Goal: Download file/media

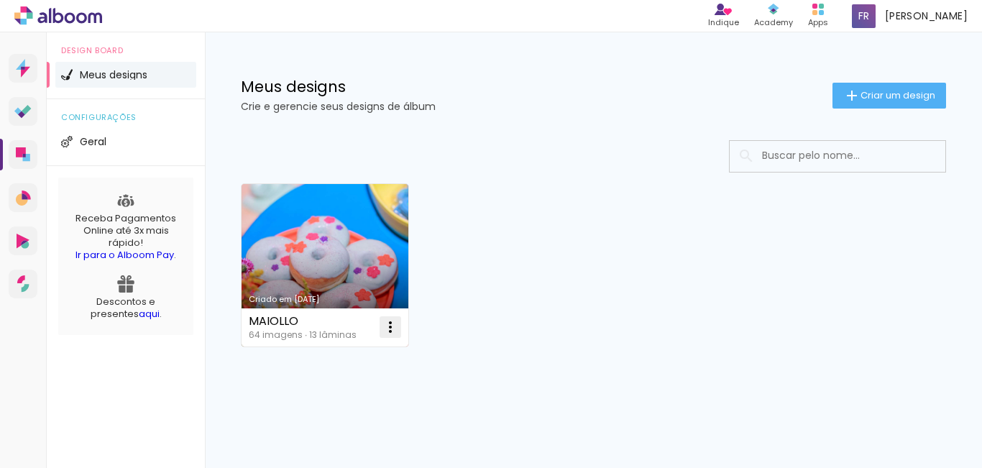
click at [383, 326] on iron-icon at bounding box center [390, 326] width 17 height 17
click at [310, 351] on paper-item "Abrir" at bounding box center [332, 360] width 144 height 29
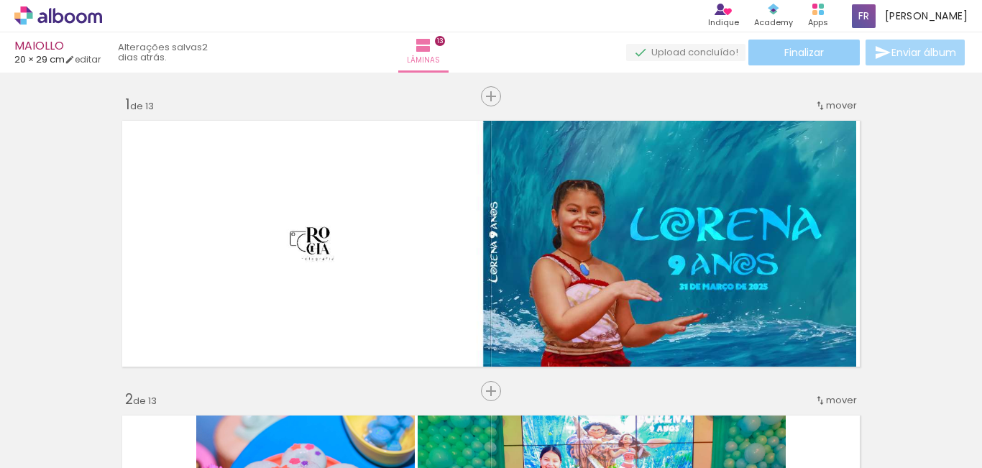
click at [808, 57] on span "Finalizar" at bounding box center [804, 52] width 40 height 10
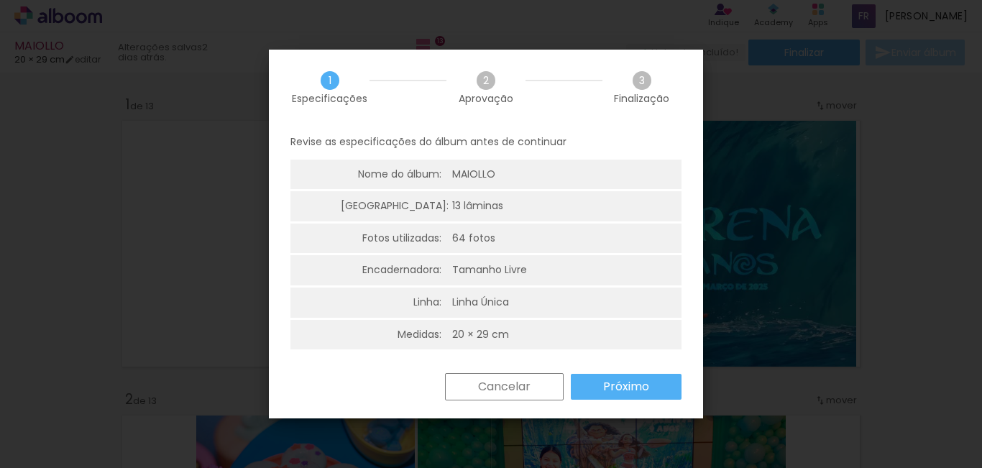
click at [0, 0] on slot "Próximo" at bounding box center [0, 0] width 0 height 0
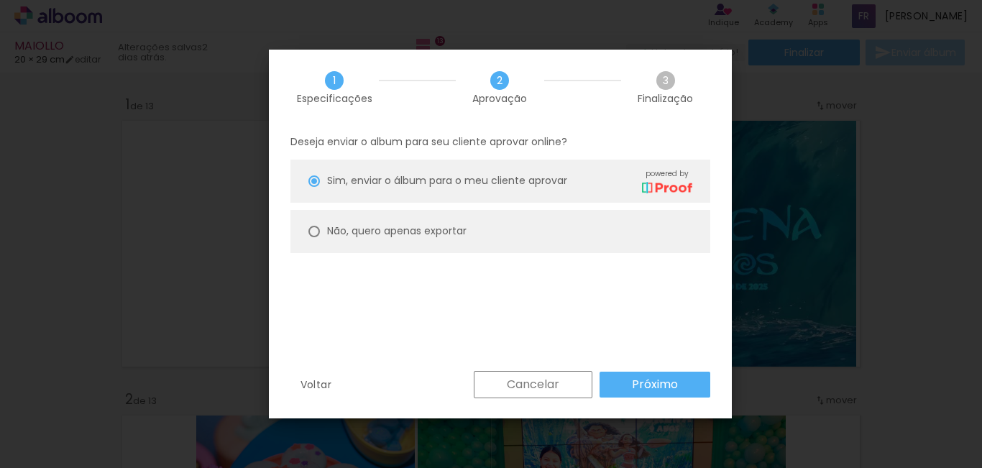
click at [410, 241] on paper-radio-button "Não, quero apenas exportar" at bounding box center [500, 231] width 420 height 43
type paper-radio-button "on"
click at [0, 0] on slot "Próximo" at bounding box center [0, 0] width 0 height 0
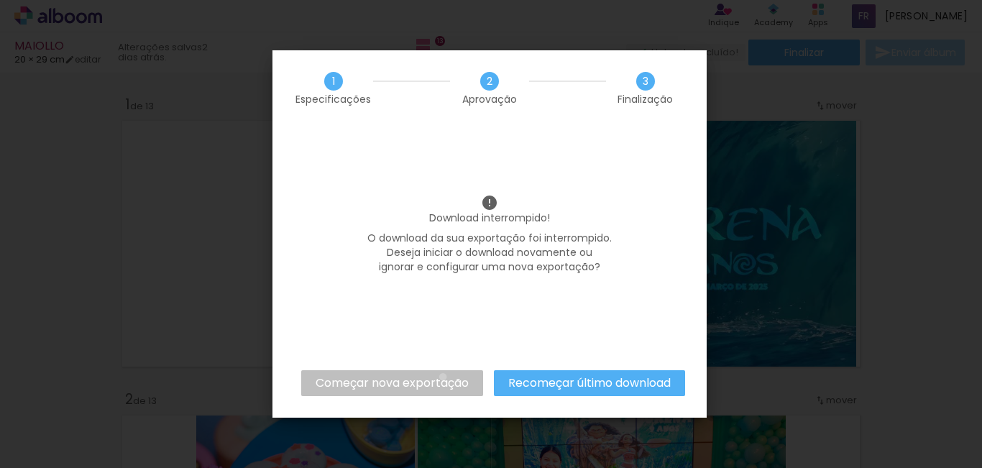
click at [0, 0] on slot "Começar nova exportação" at bounding box center [0, 0] width 0 height 0
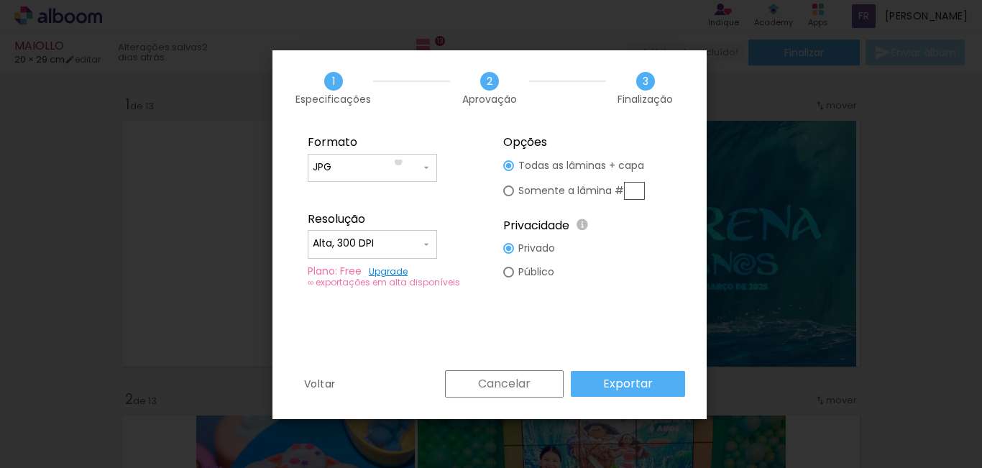
click at [398, 162] on input "JPG" at bounding box center [367, 167] width 108 height 14
click at [373, 196] on paper-item "PDF" at bounding box center [372, 194] width 129 height 29
type input "PDF"
click at [413, 241] on input "Alta, 300 DPI" at bounding box center [367, 243] width 108 height 14
click at [413, 241] on paper-item "Alta, 300 DPI" at bounding box center [372, 241] width 129 height 29
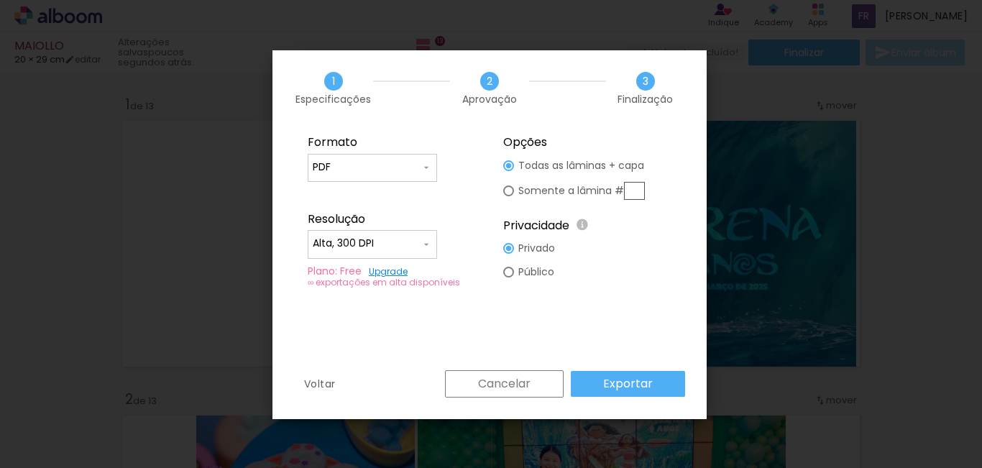
click at [456, 290] on fieldset "Formato JPG PDF Resolução Alta, 300 DPI Baixa Plano: Free Upgrade ∞ exportações…" at bounding box center [391, 212] width 193 height 172
click at [630, 392] on paper-button "Exportar" at bounding box center [628, 384] width 114 height 26
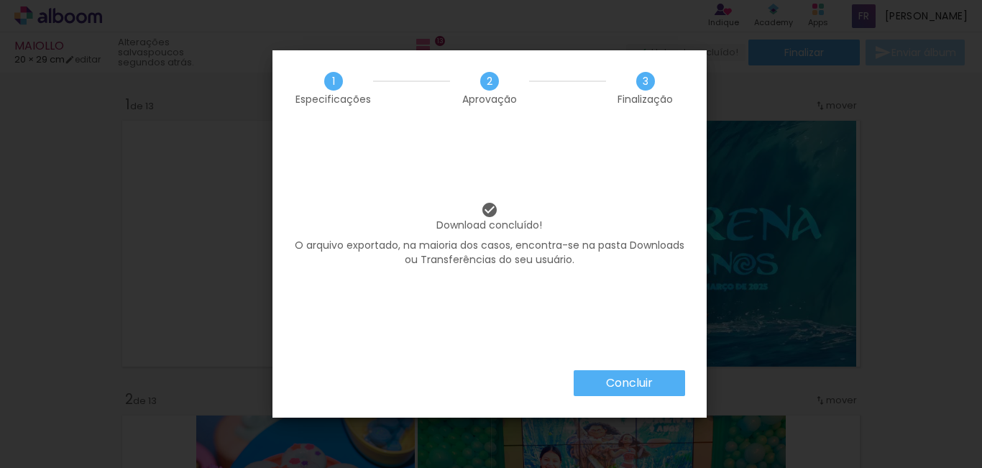
click at [598, 376] on paper-button "Concluir" at bounding box center [628, 383] width 111 height 26
